Goal: Task Accomplishment & Management: Complete application form

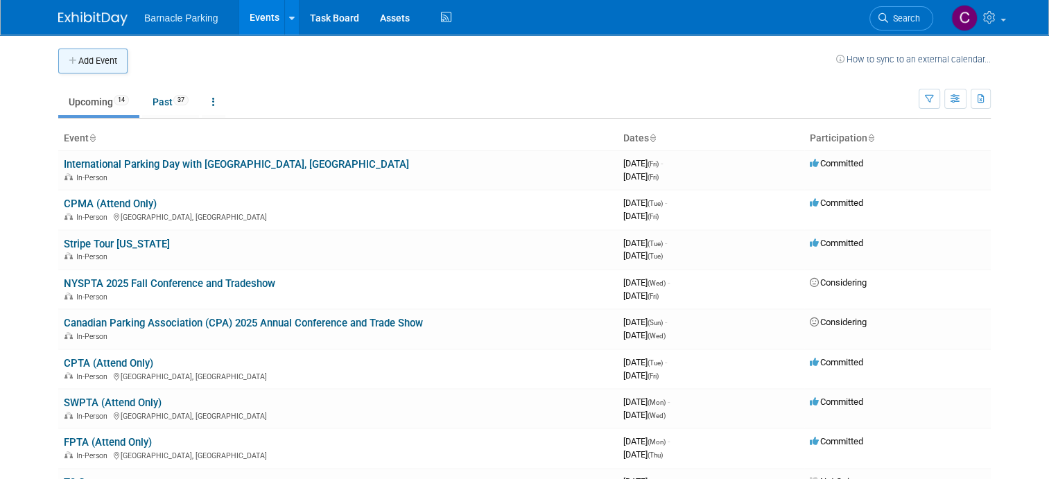
click at [94, 62] on button "Add Event" at bounding box center [92, 61] width 69 height 25
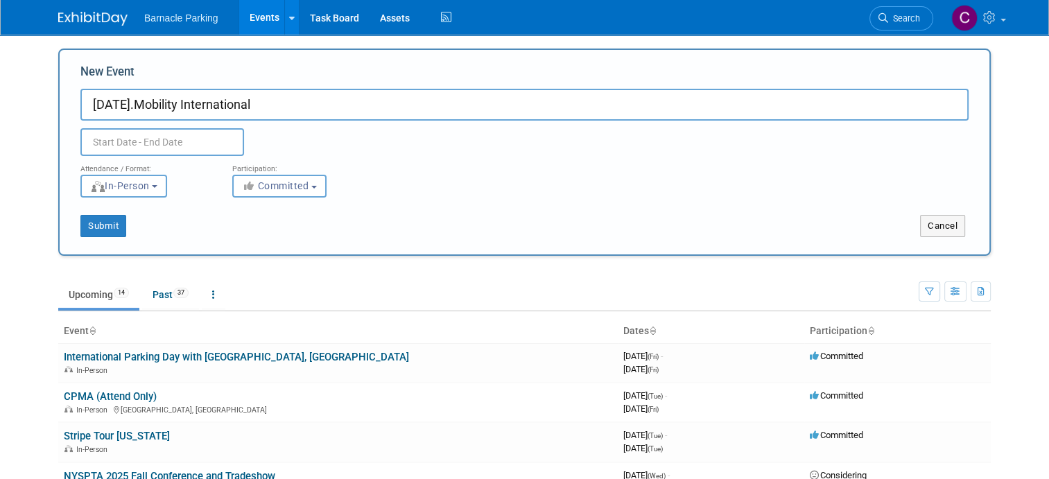
type input "[DATE].Mobility International"
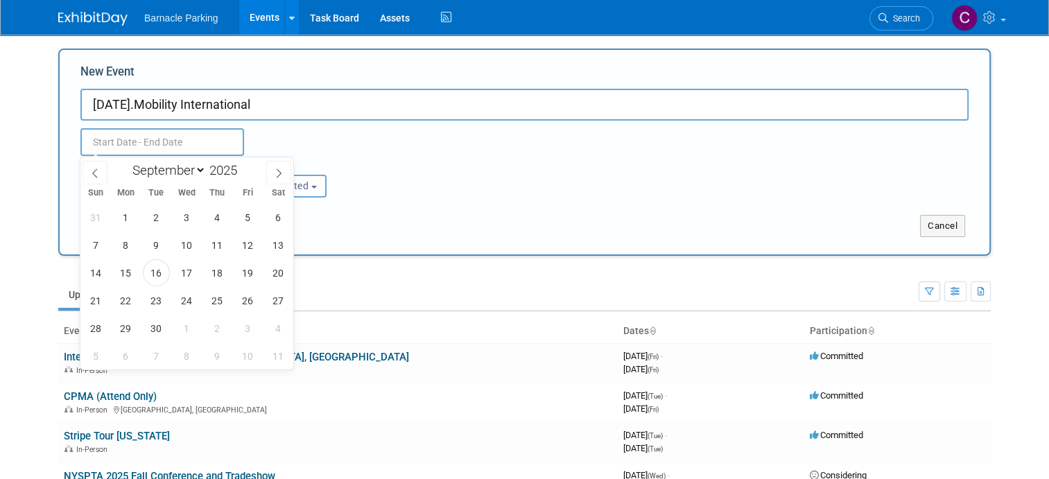
click at [134, 151] on input "text" at bounding box center [162, 142] width 164 height 28
select select "10"
click at [152, 247] on span "4" at bounding box center [156, 245] width 27 height 27
click at [217, 241] on span "6" at bounding box center [217, 245] width 27 height 27
type input "[DATE] to [DATE]"
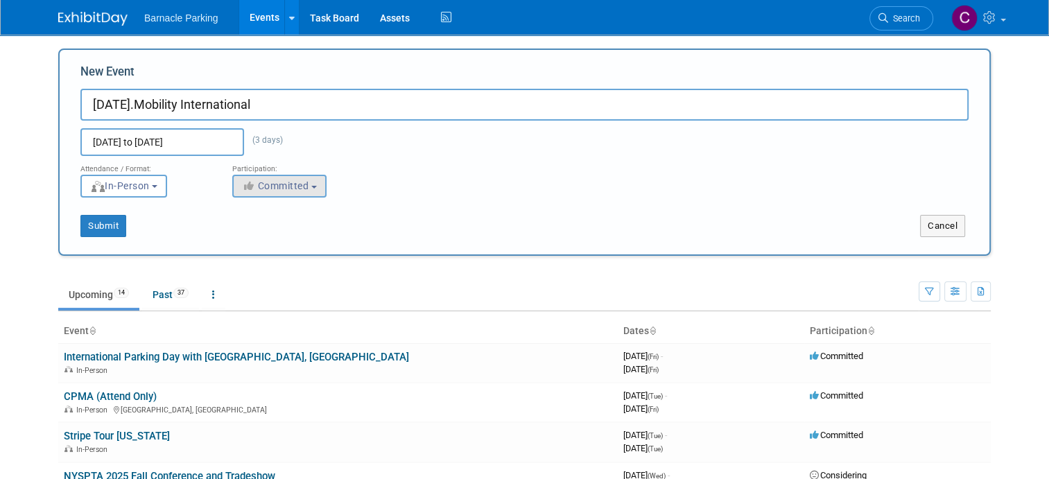
click at [314, 187] on button "Committed" at bounding box center [279, 186] width 94 height 23
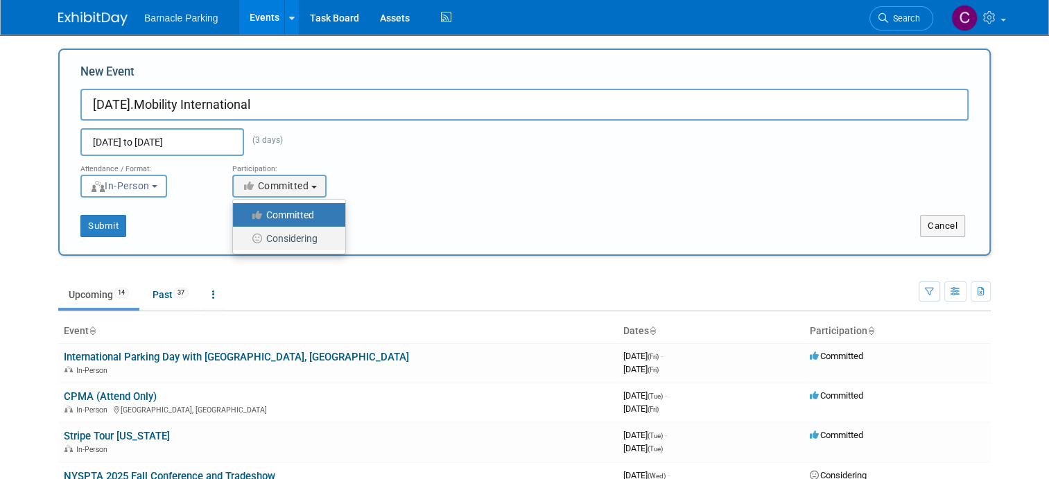
click at [291, 232] on label "Considering" at bounding box center [286, 239] width 92 height 18
click at [245, 234] on input "Considering" at bounding box center [240, 238] width 9 height 9
select select "2"
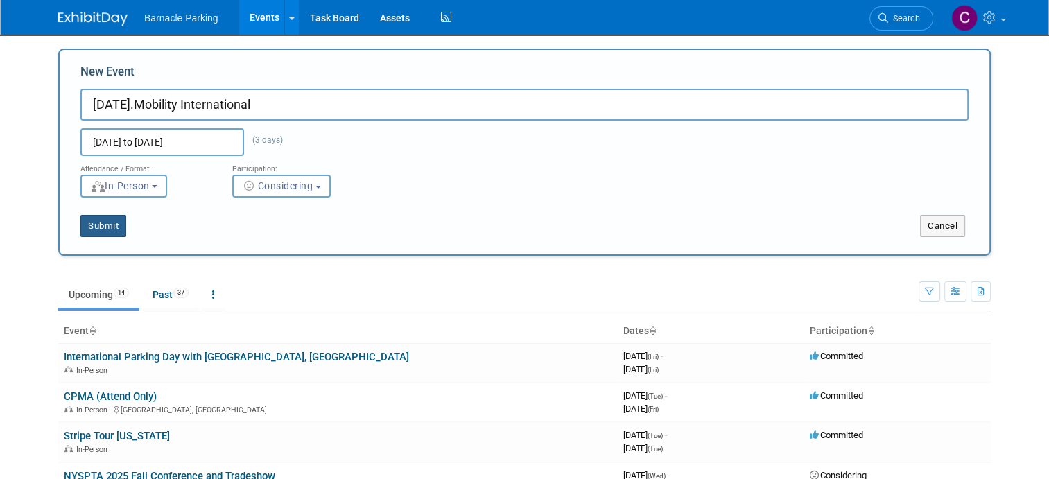
click at [110, 230] on button "Submit" at bounding box center [103, 226] width 46 height 22
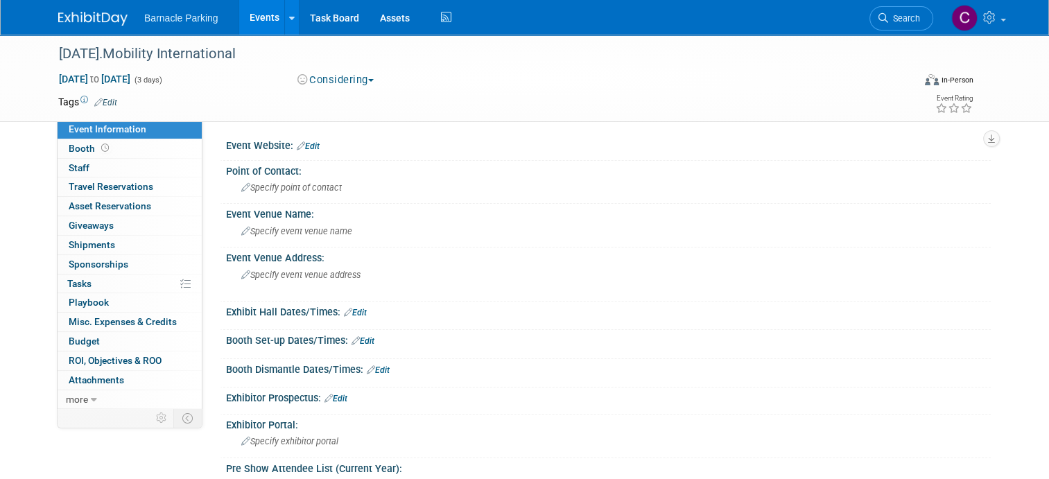
click at [268, 21] on link "Events" at bounding box center [264, 17] width 51 height 35
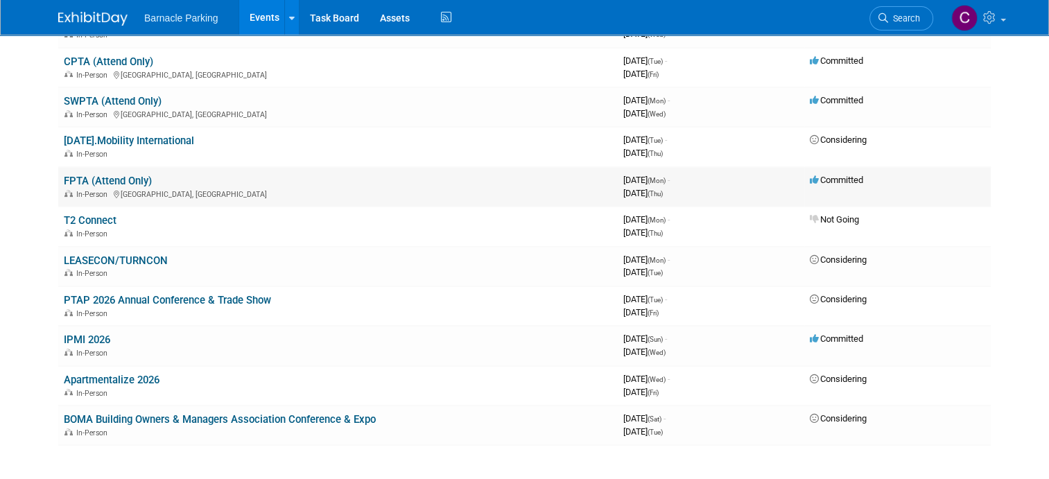
scroll to position [306, 0]
